Goal: Information Seeking & Learning: Check status

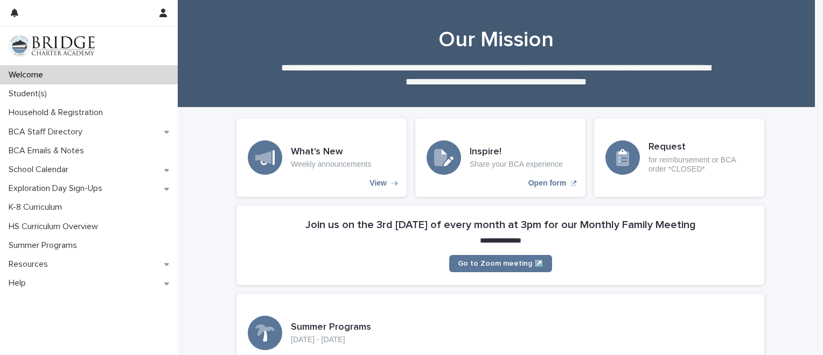
click at [66, 69] on div "Welcome" at bounding box center [89, 75] width 178 height 19
click at [15, 75] on p "Welcome" at bounding box center [27, 75] width 47 height 10
click at [459, 267] on link "Go to Zoom meeting ↗️" at bounding box center [500, 263] width 103 height 17
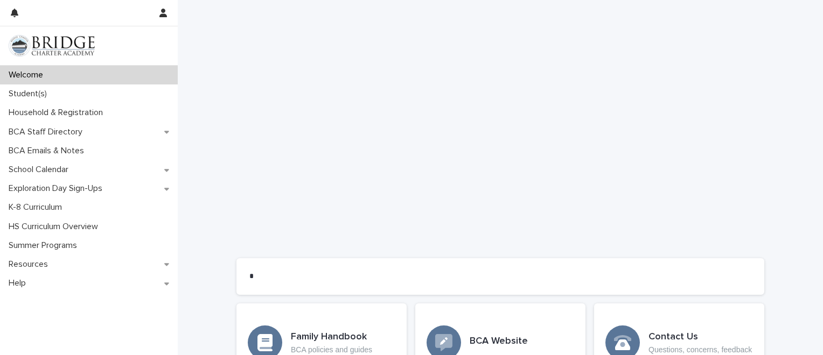
scroll to position [797, 0]
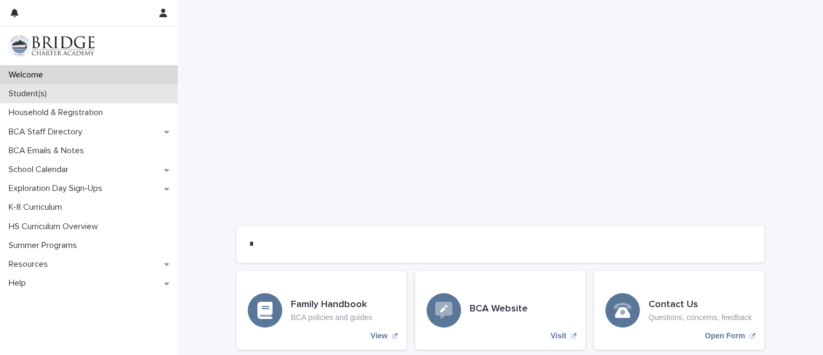
click at [80, 90] on div "Student(s)" at bounding box center [89, 94] width 178 height 19
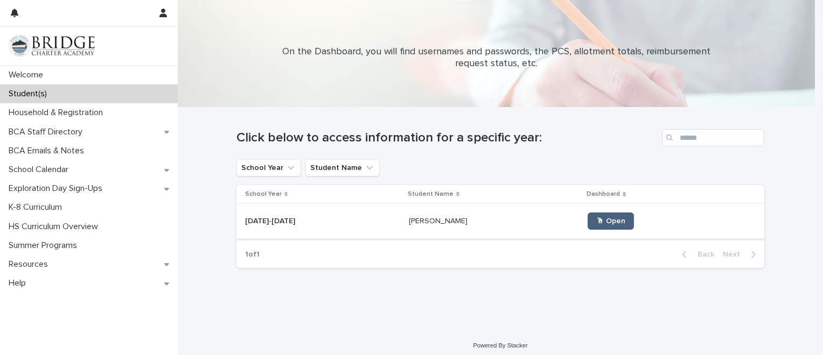
click at [596, 223] on span "🖱 Open" at bounding box center [610, 221] width 29 height 8
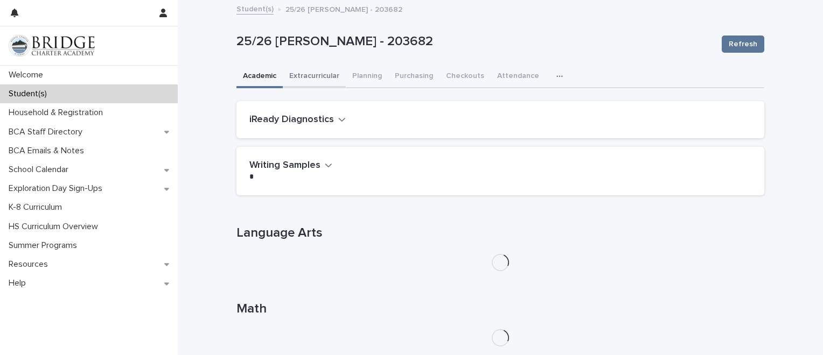
click at [291, 70] on button "Extracurricular" at bounding box center [314, 77] width 63 height 23
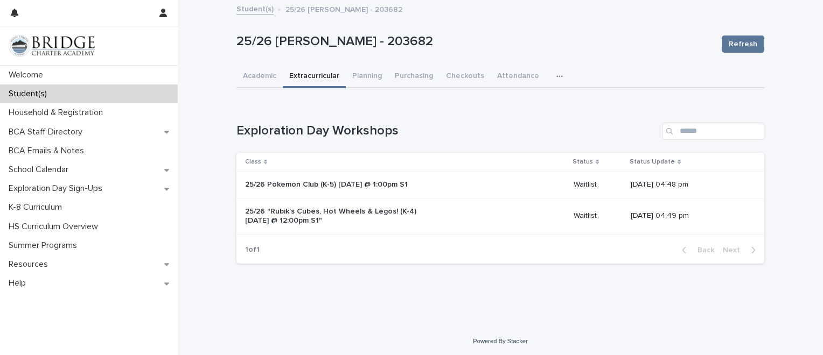
click at [556, 73] on icon "button" at bounding box center [559, 77] width 6 height 8
click at [523, 106] on button "General" at bounding box center [525, 104] width 71 height 16
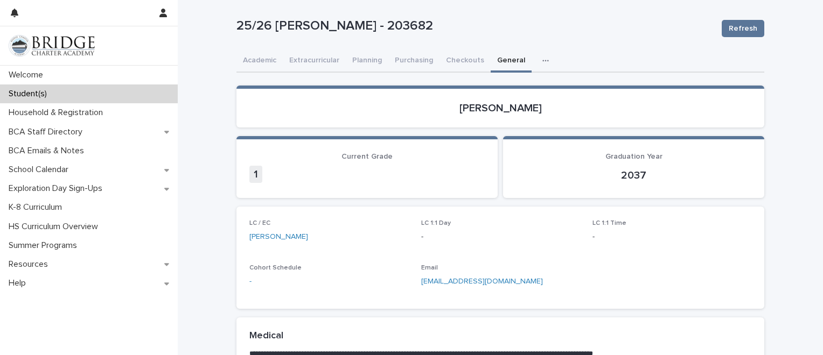
scroll to position [32, 0]
